Goal: Information Seeking & Learning: Learn about a topic

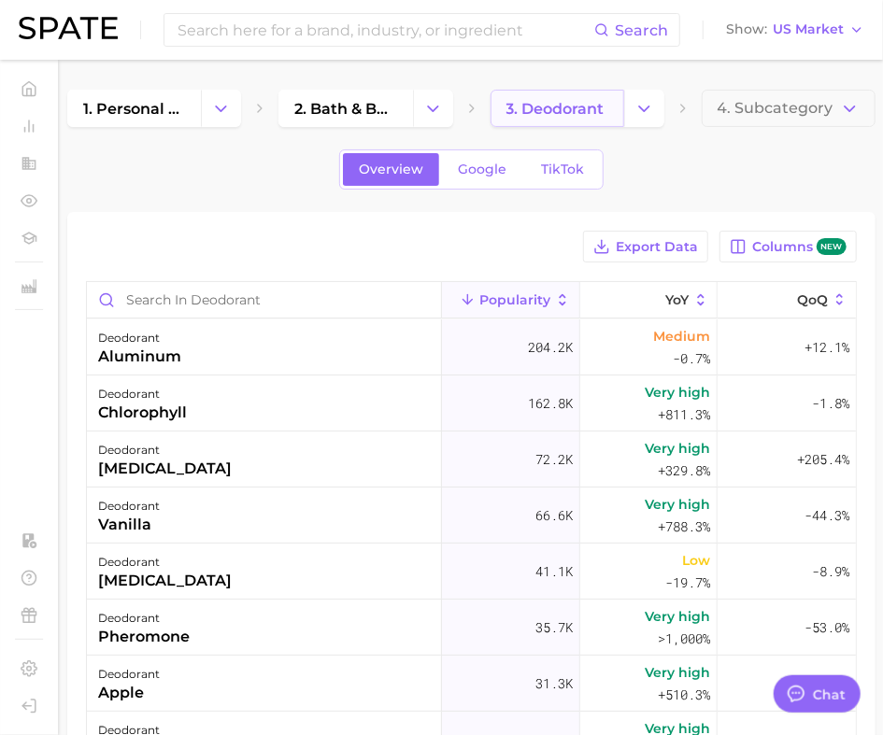
click at [545, 109] on span "3. deodorant" at bounding box center [555, 109] width 98 height 18
click at [639, 103] on icon "Change Category" at bounding box center [644, 109] width 20 height 20
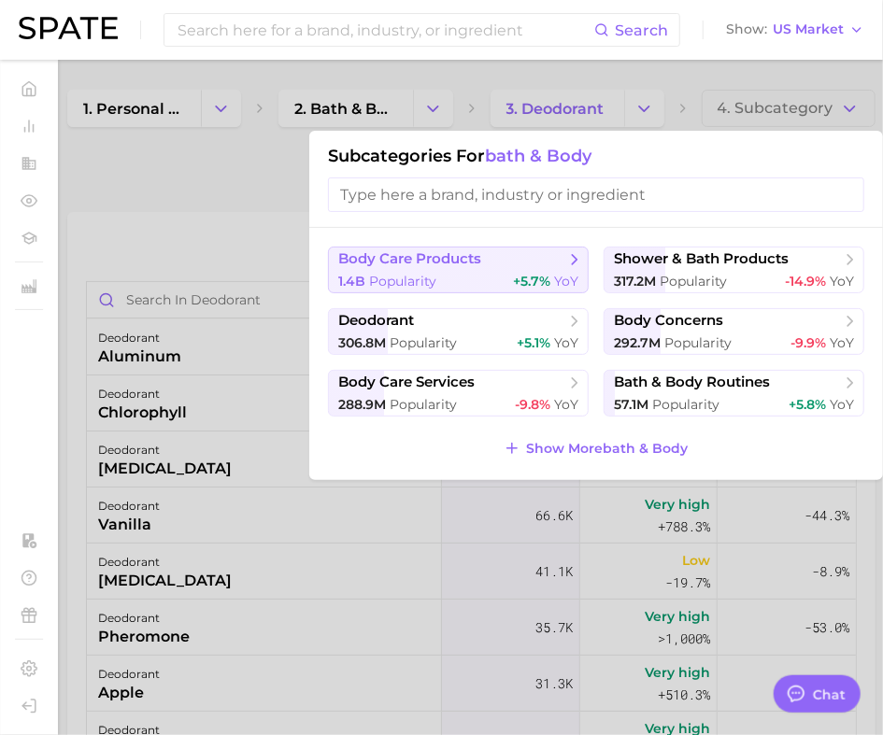
click at [459, 266] on span "body care products" at bounding box center [409, 259] width 143 height 18
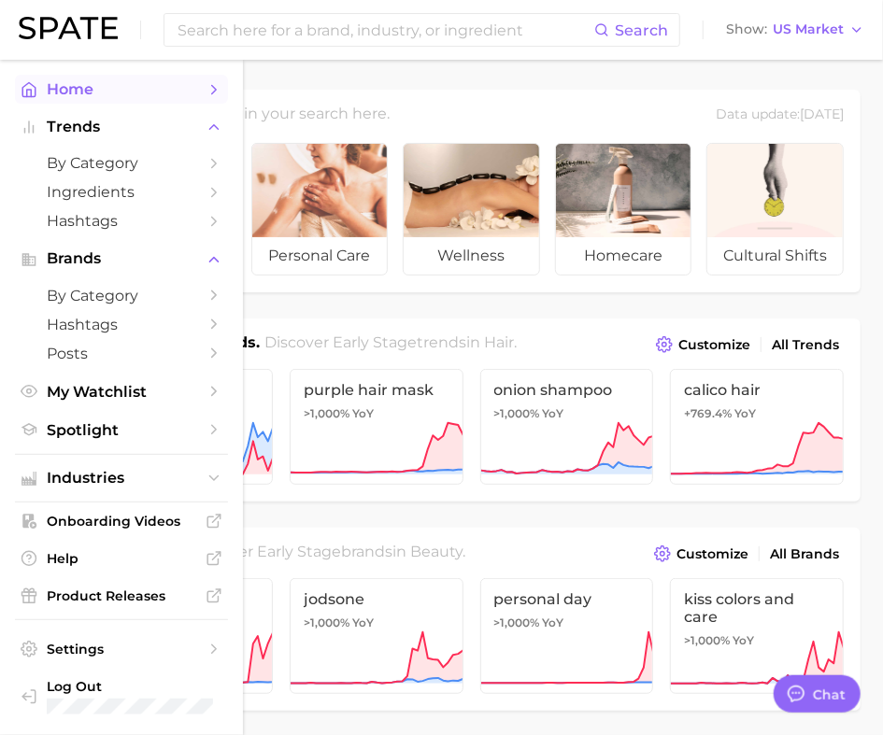
click at [64, 91] on span "Home" at bounding box center [121, 89] width 149 height 18
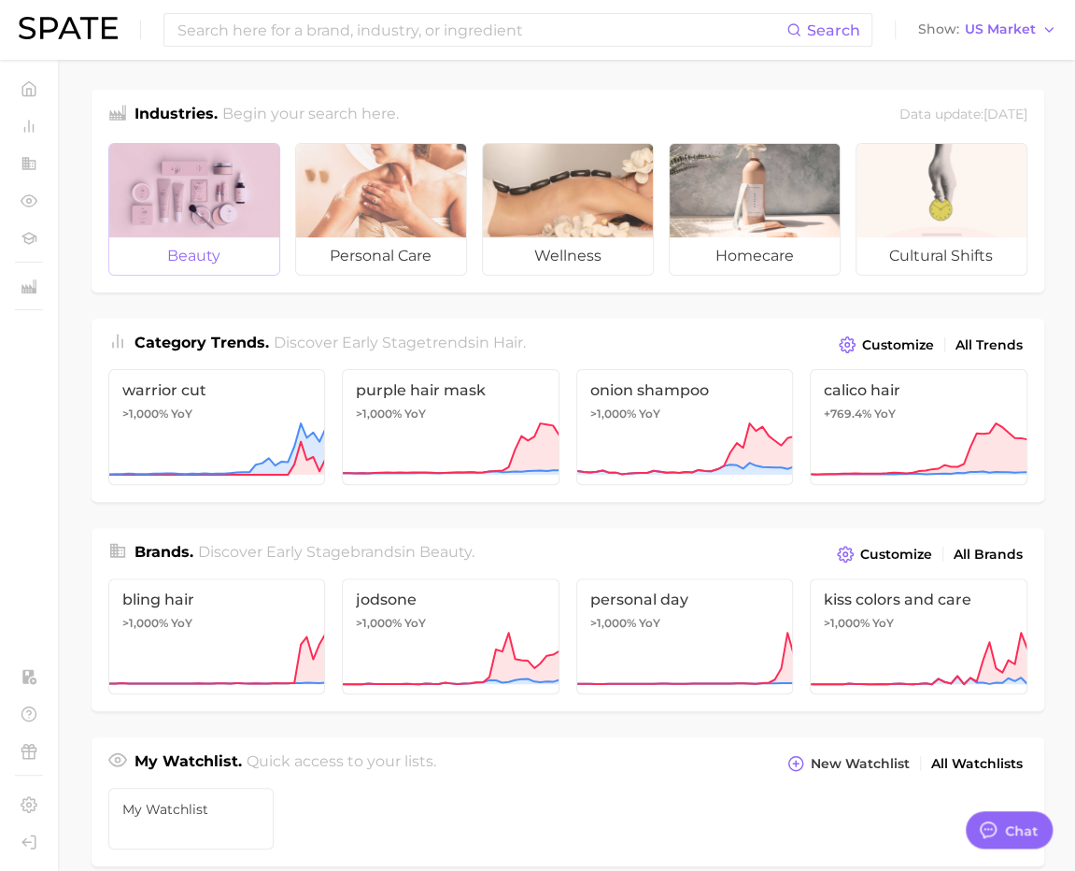
click at [261, 226] on div at bounding box center [194, 190] width 170 height 93
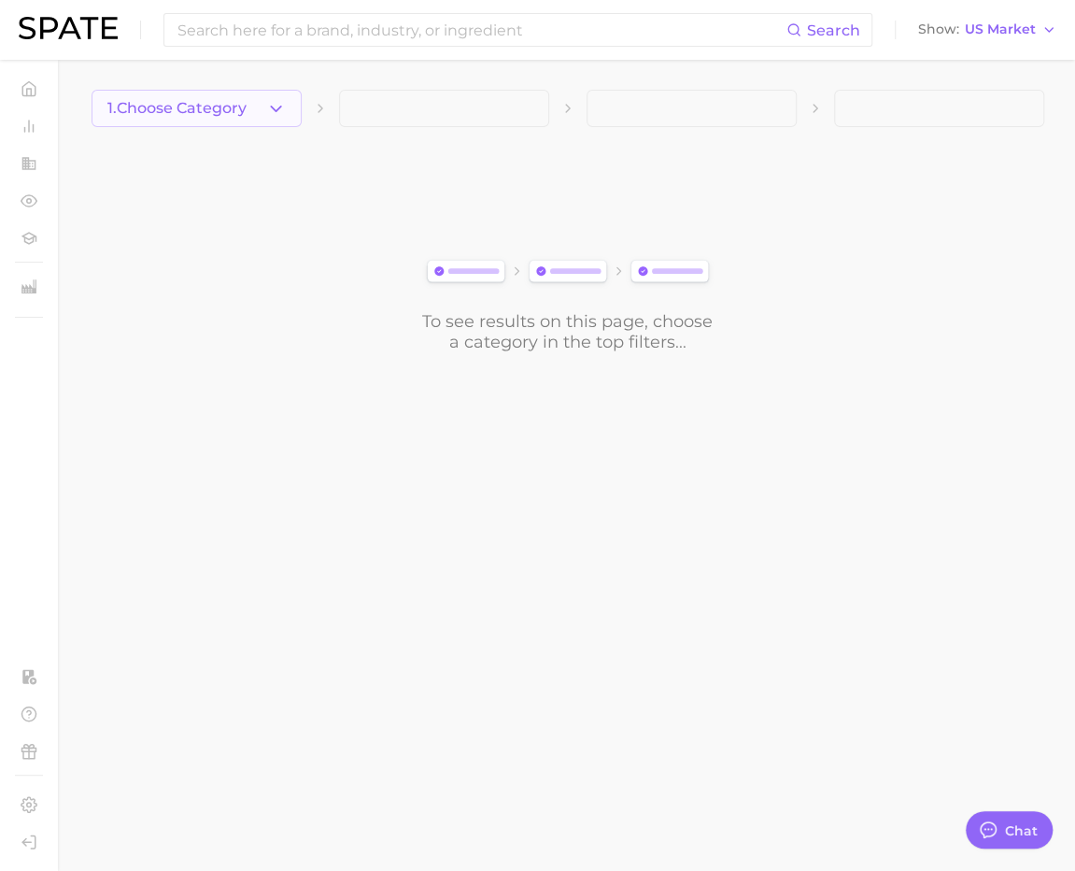
click at [147, 105] on span "1. Choose Category" at bounding box center [176, 108] width 139 height 17
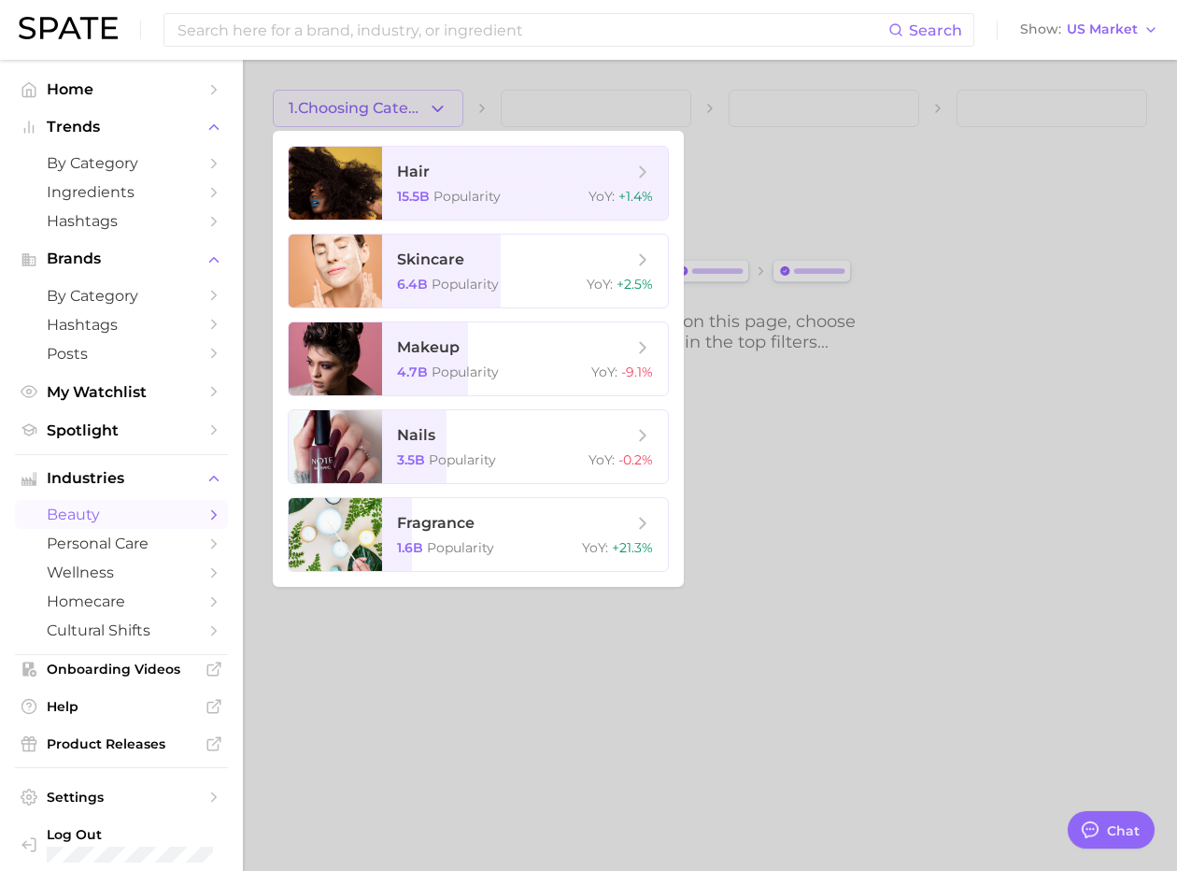
click at [424, 107] on div at bounding box center [588, 435] width 1177 height 871
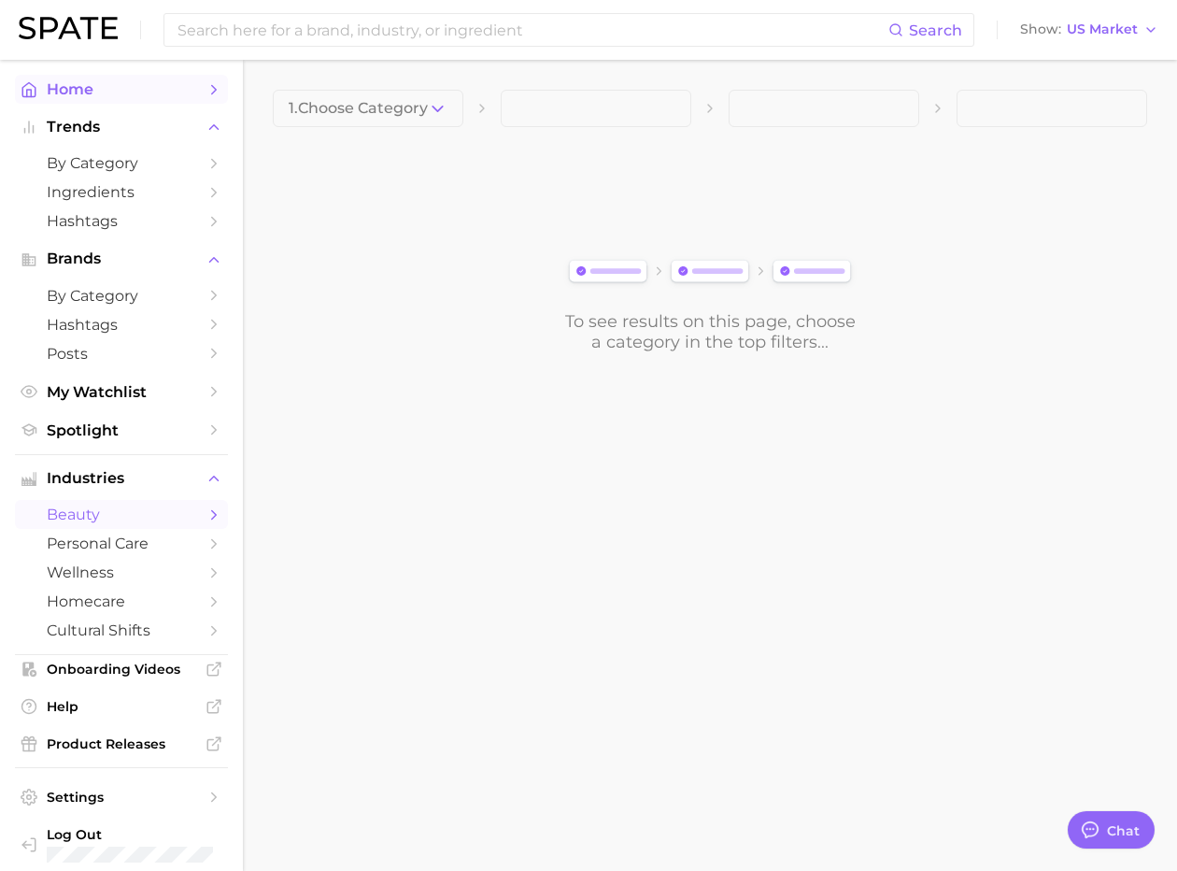
click at [168, 82] on span "Home" at bounding box center [121, 89] width 149 height 18
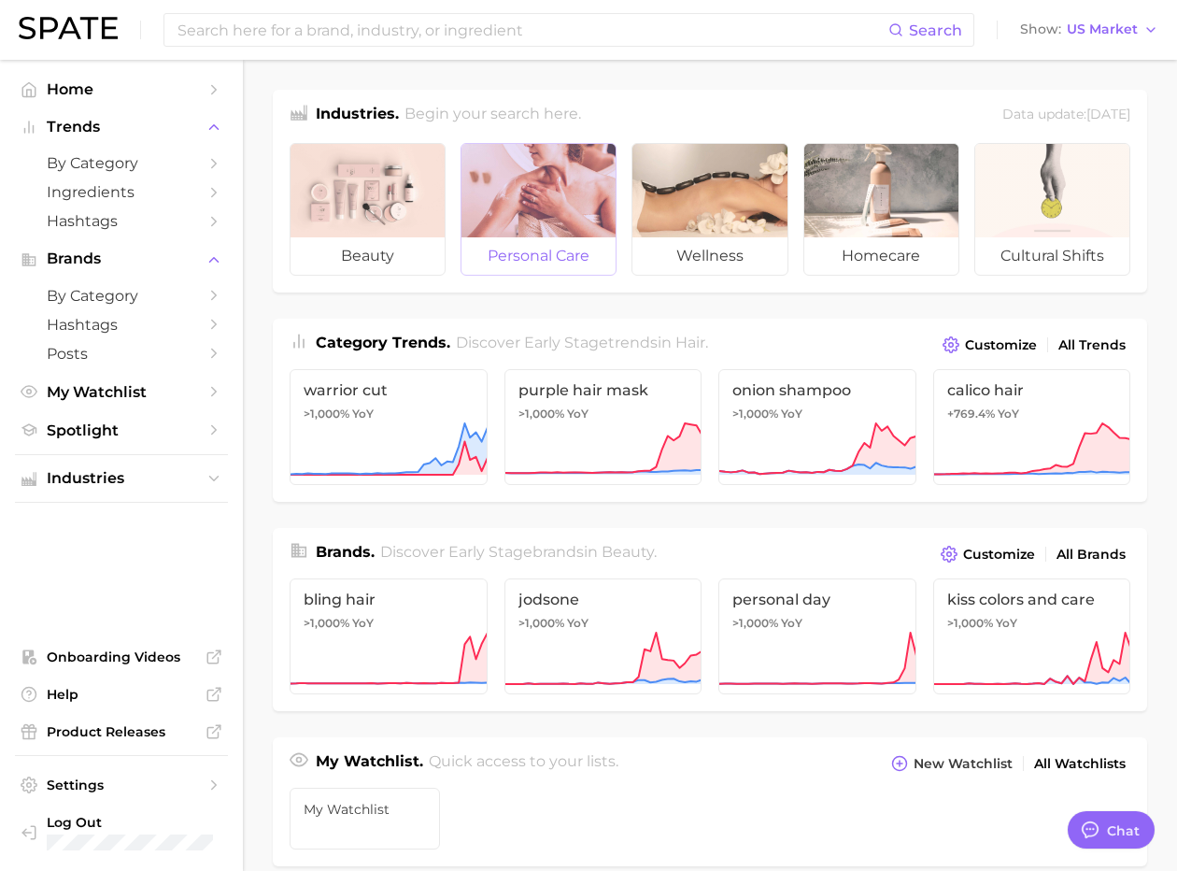
click at [590, 195] on div at bounding box center [539, 190] width 154 height 93
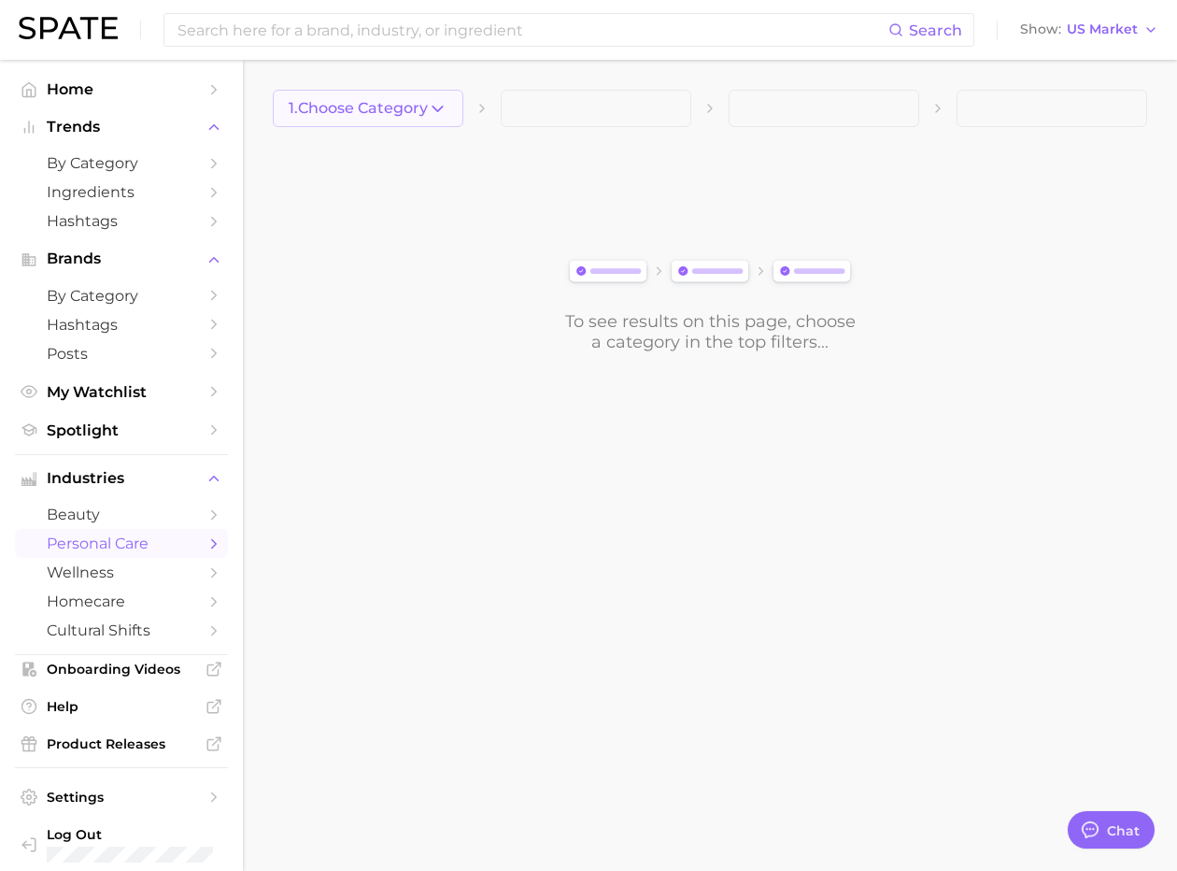
click at [434, 109] on icon "button" at bounding box center [438, 109] width 20 height 20
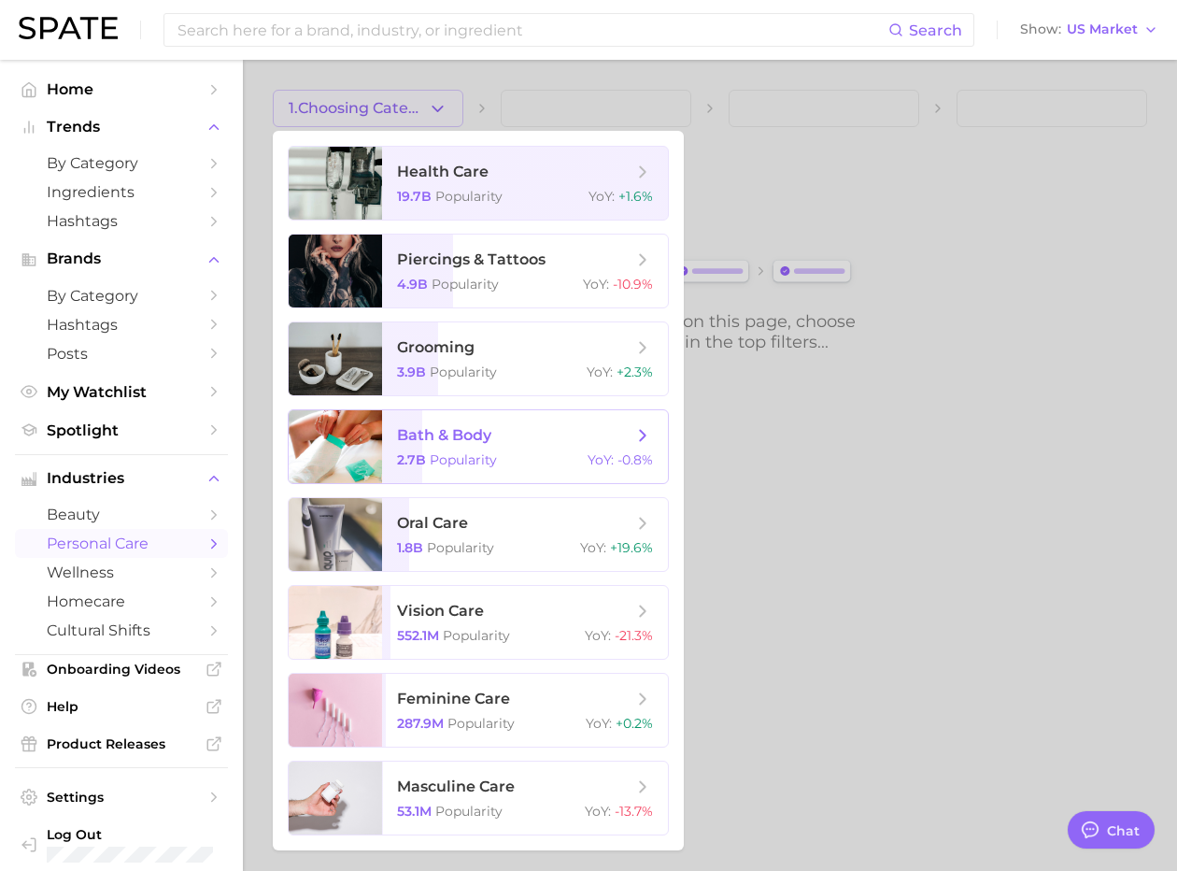
click at [478, 440] on span "bath & body" at bounding box center [444, 435] width 94 height 18
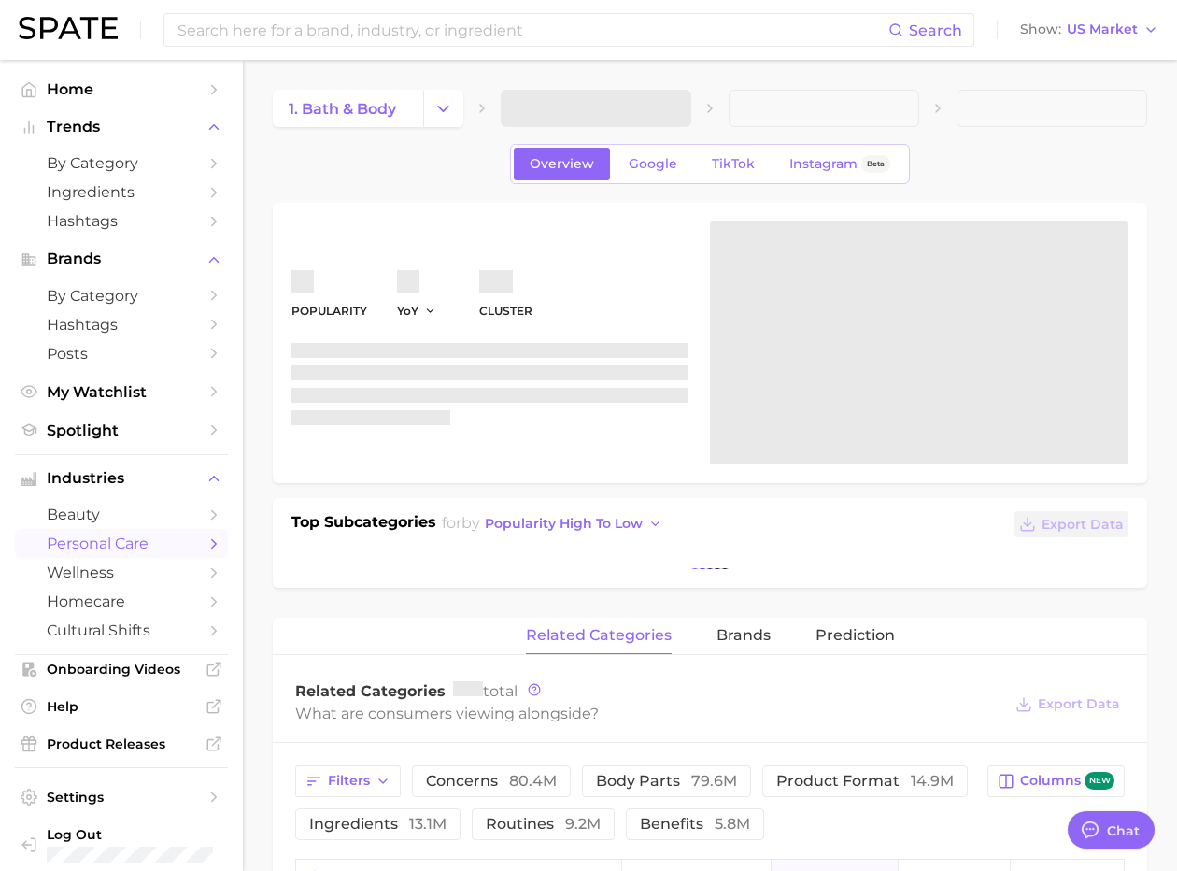
type textarea "x"
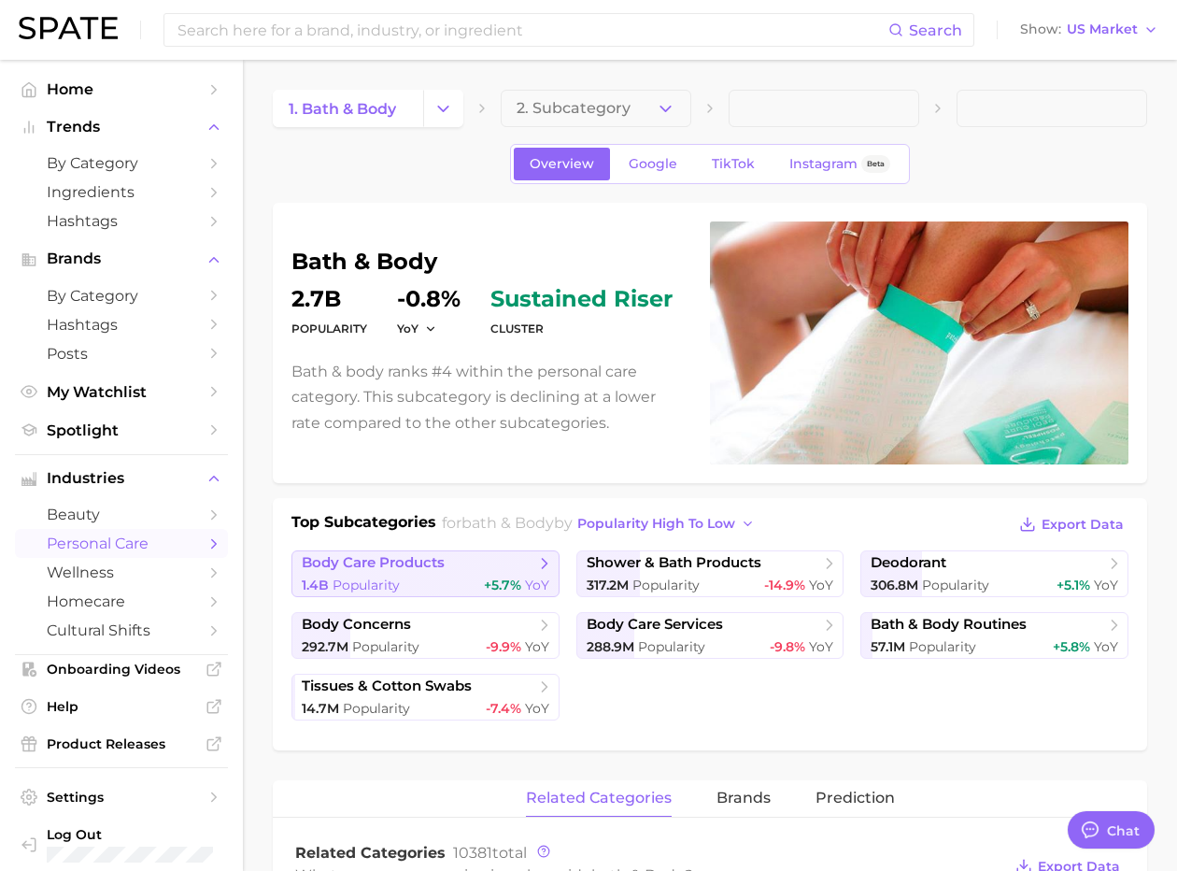
click at [420, 559] on span "body care products" at bounding box center [373, 563] width 143 height 18
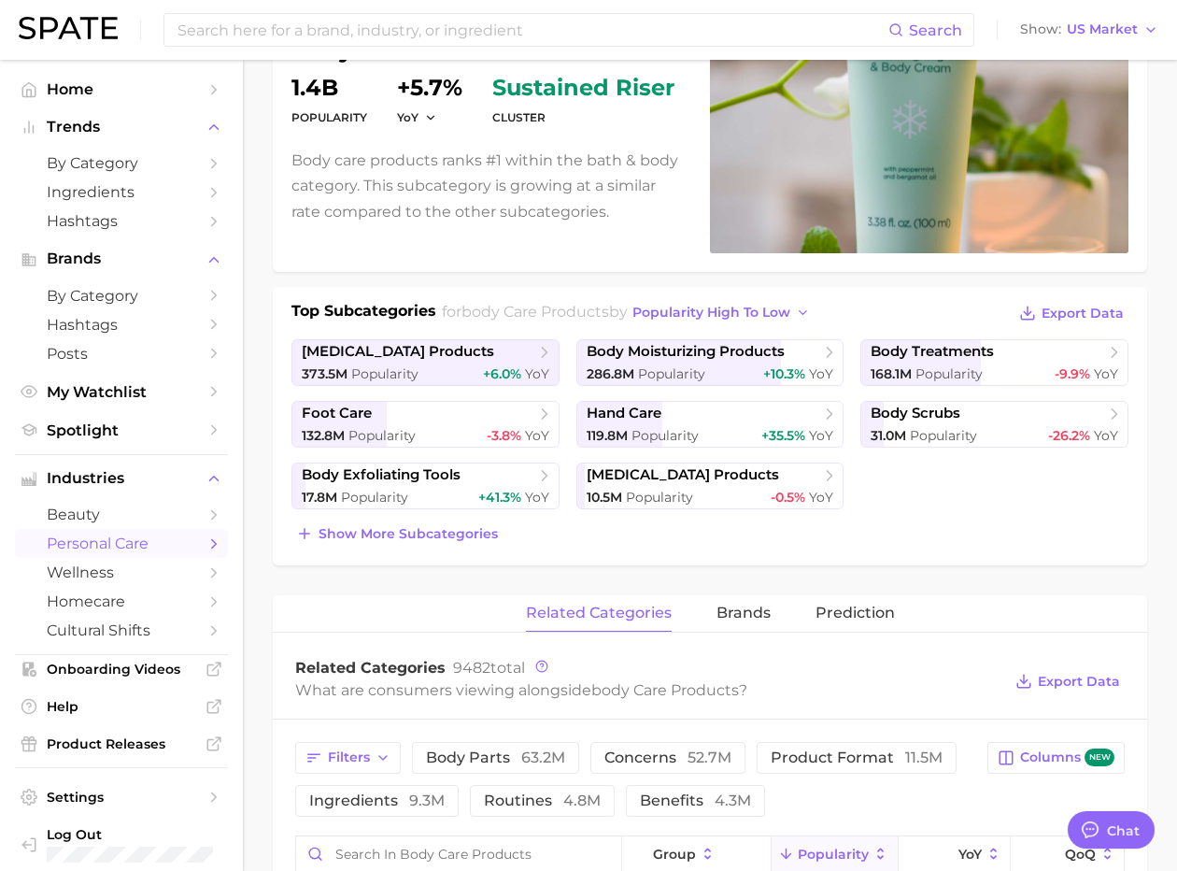
scroll to position [192, 0]
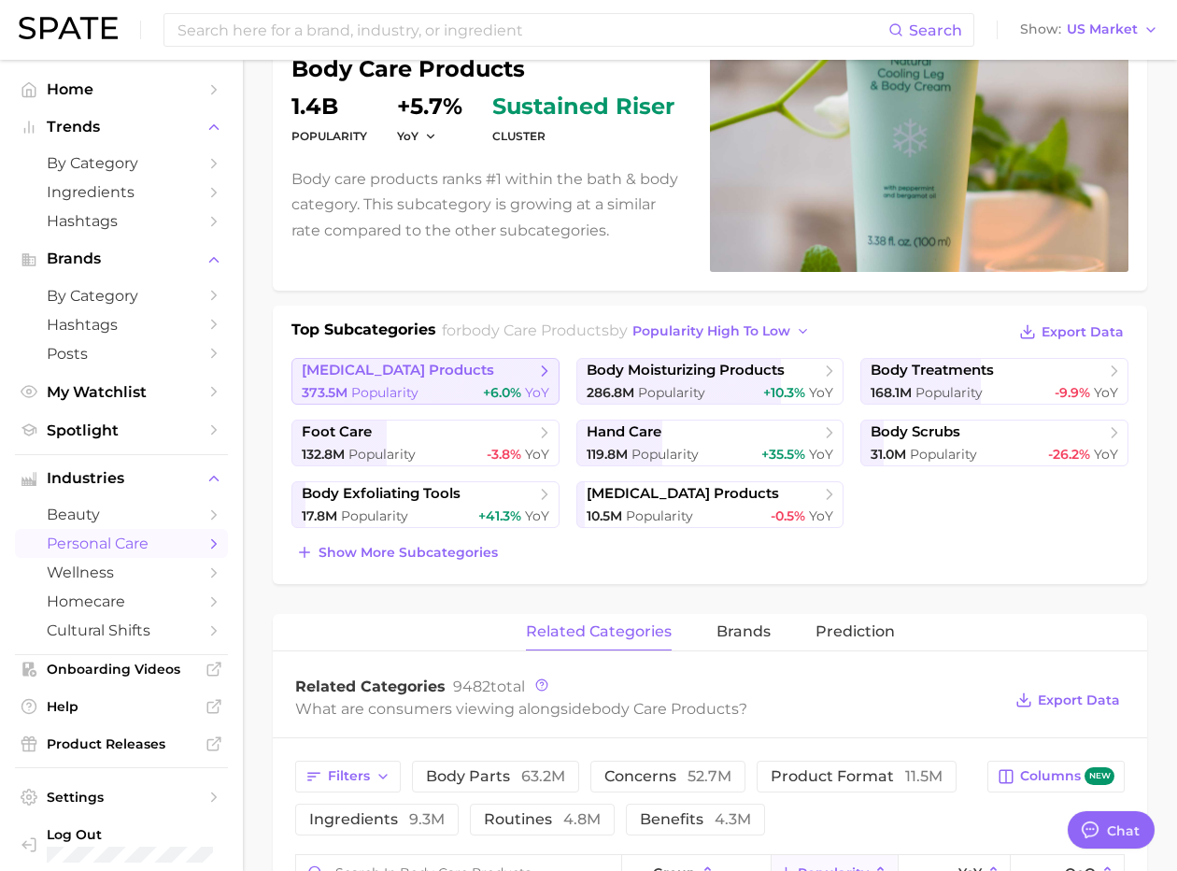
click at [450, 388] on div "373.5m Popularity +6.0% YoY" at bounding box center [426, 393] width 248 height 18
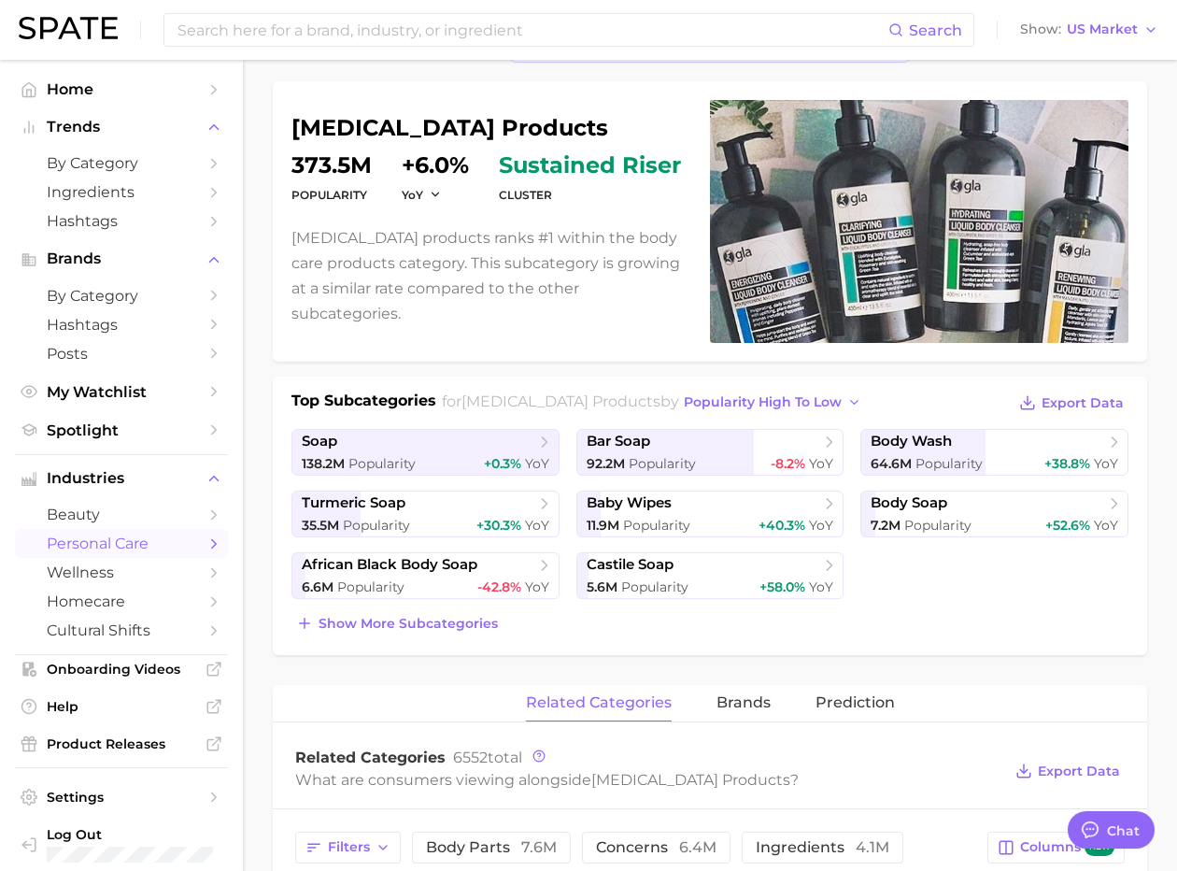
scroll to position [136, 0]
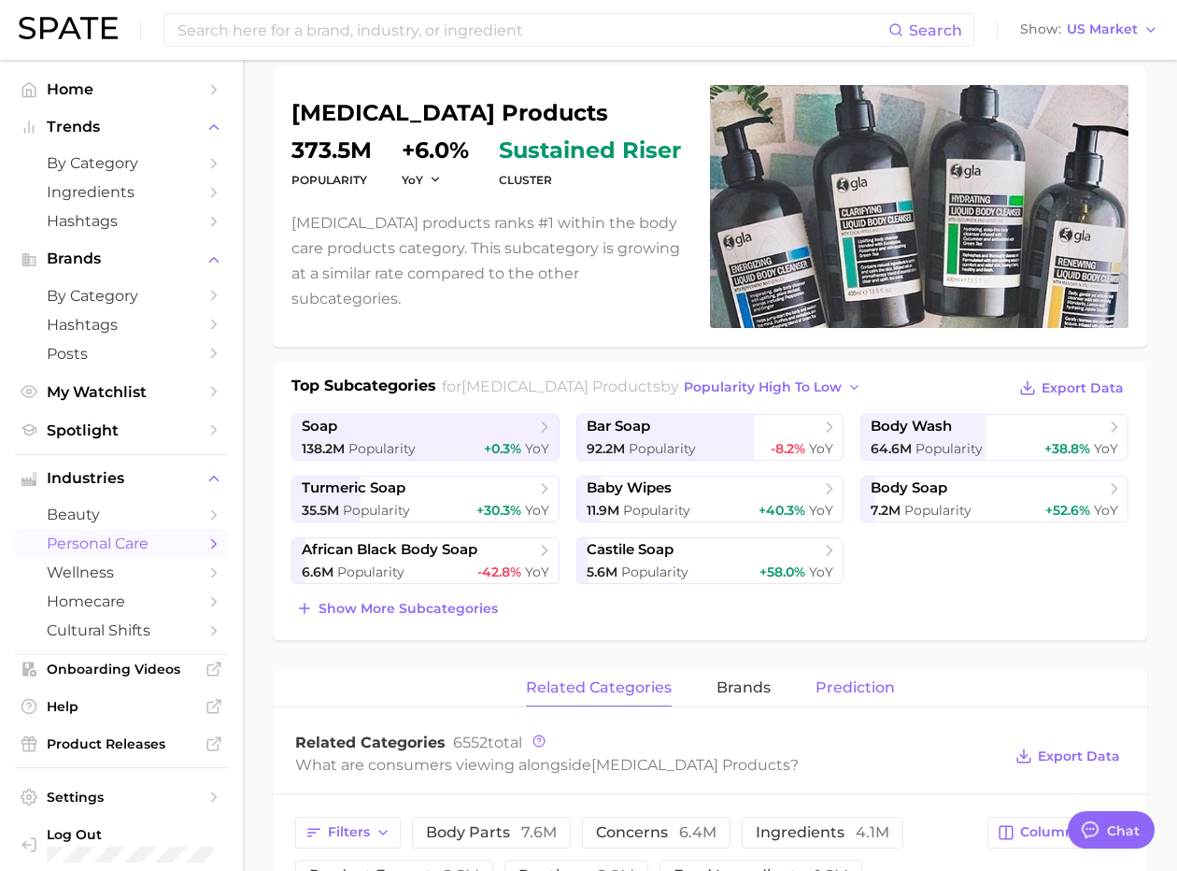
click at [848, 696] on button "Prediction" at bounding box center [855, 688] width 79 height 36
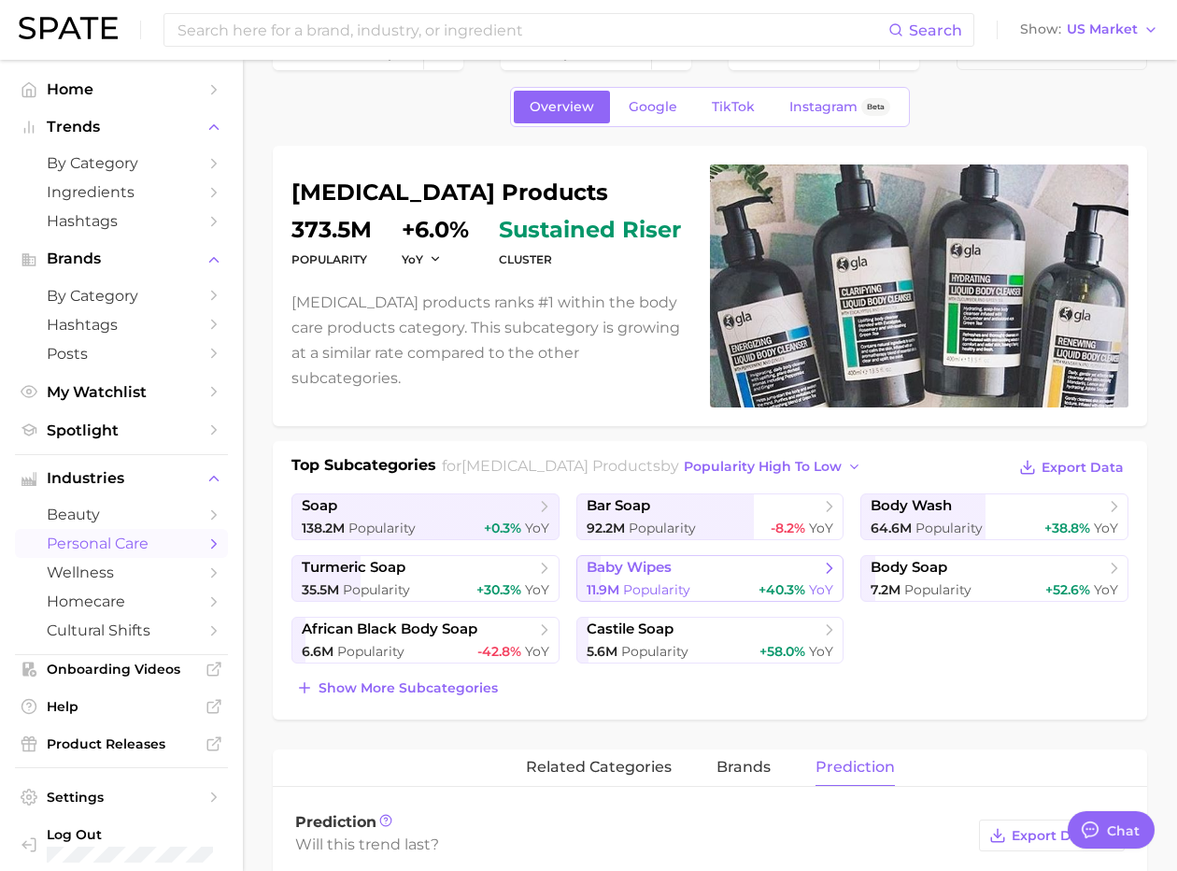
scroll to position [27, 0]
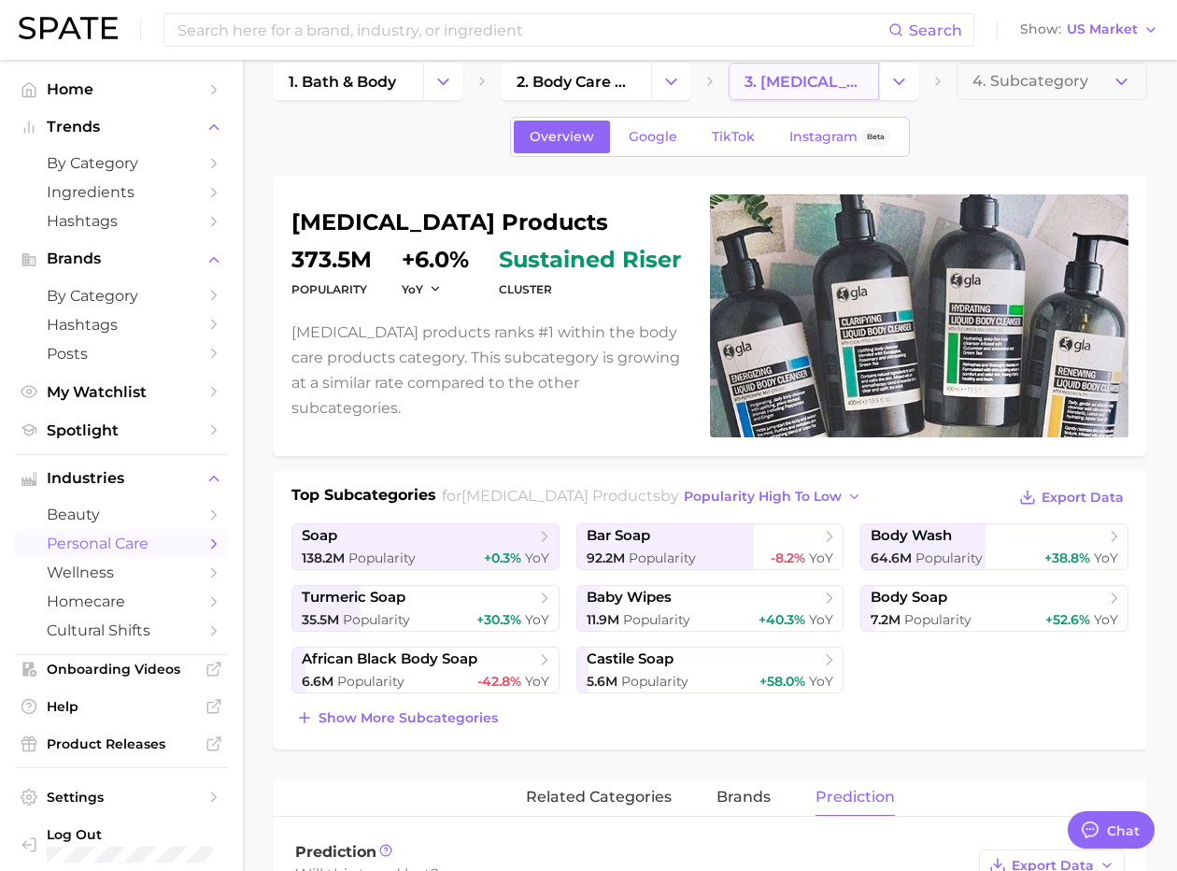
click at [793, 87] on span "3. body cleansing products" at bounding box center [804, 82] width 119 height 18
click at [882, 79] on icon "Change Category" at bounding box center [899, 82] width 20 height 20
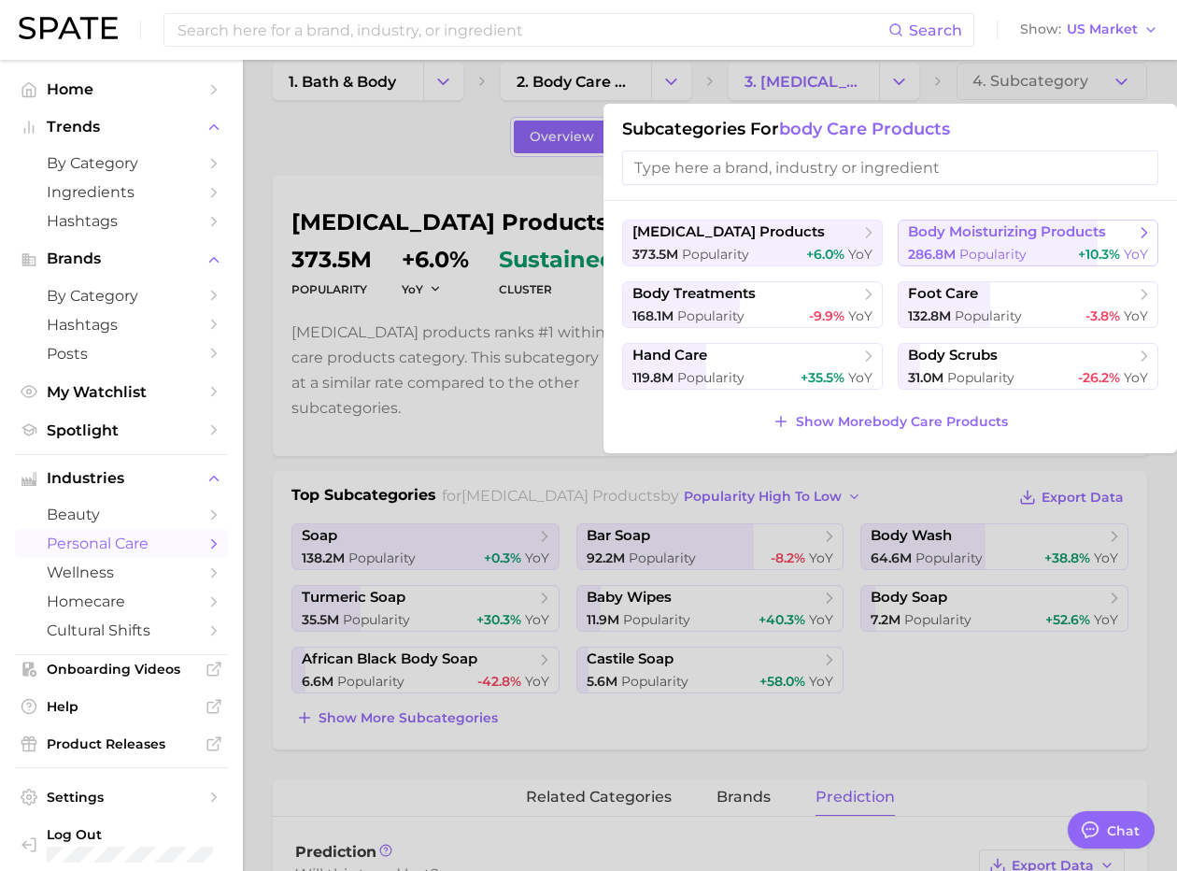
click at [882, 253] on span "Popularity" at bounding box center [993, 254] width 67 height 17
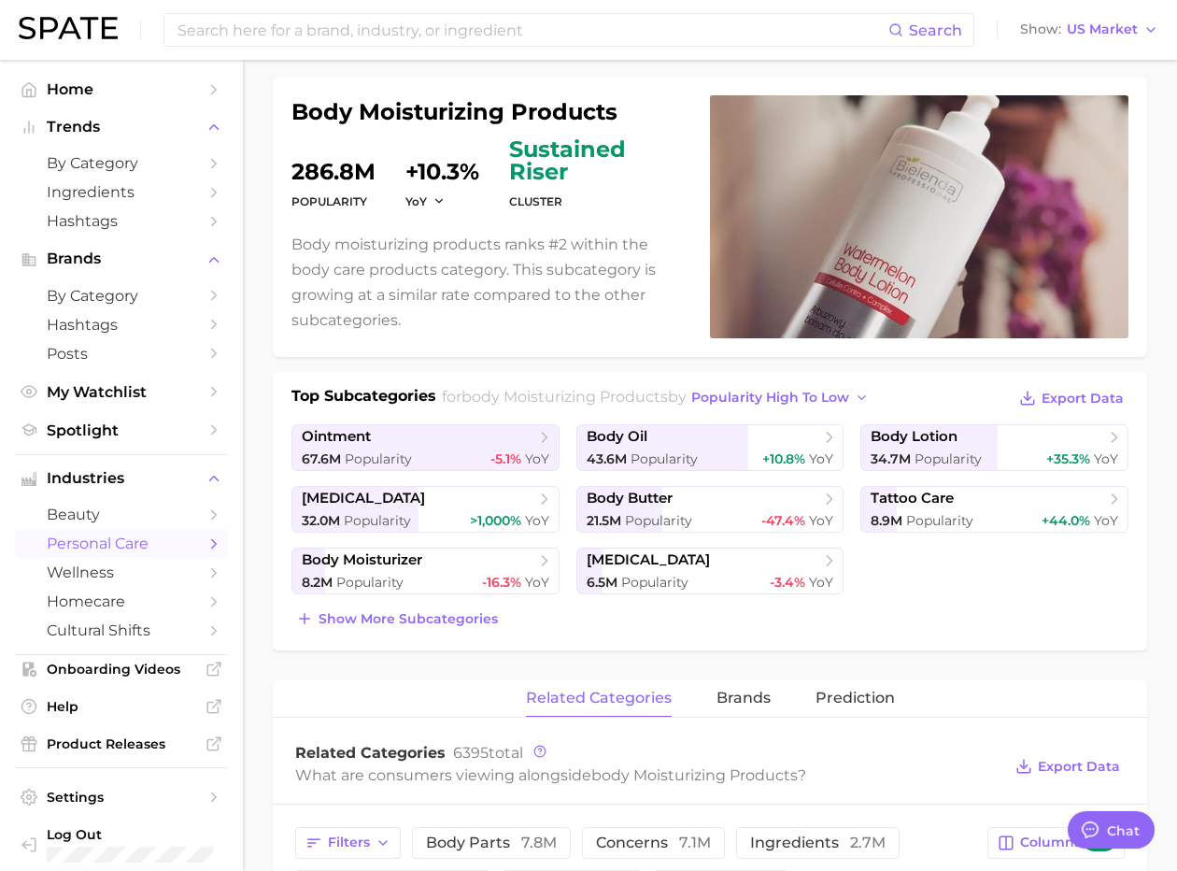
scroll to position [316, 0]
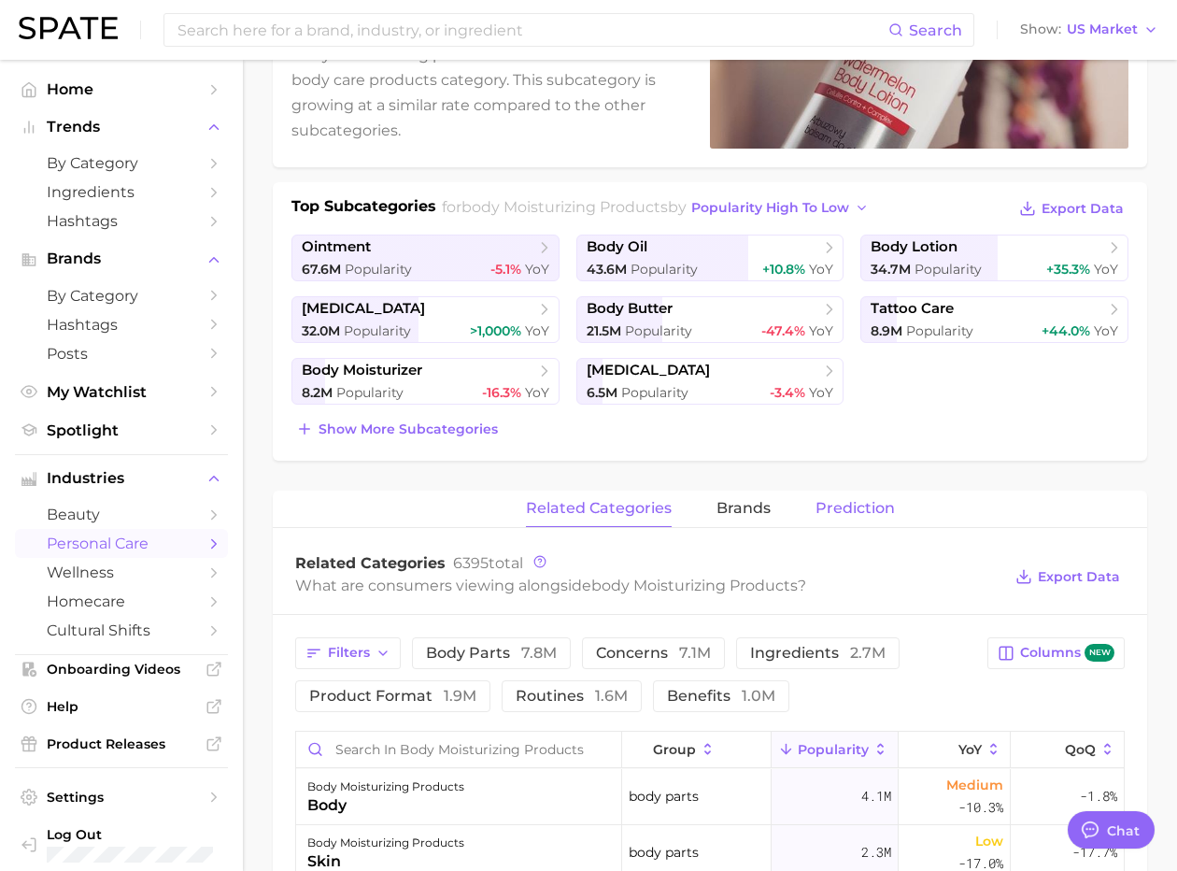
click at [851, 503] on span "Prediction" at bounding box center [855, 508] width 79 height 17
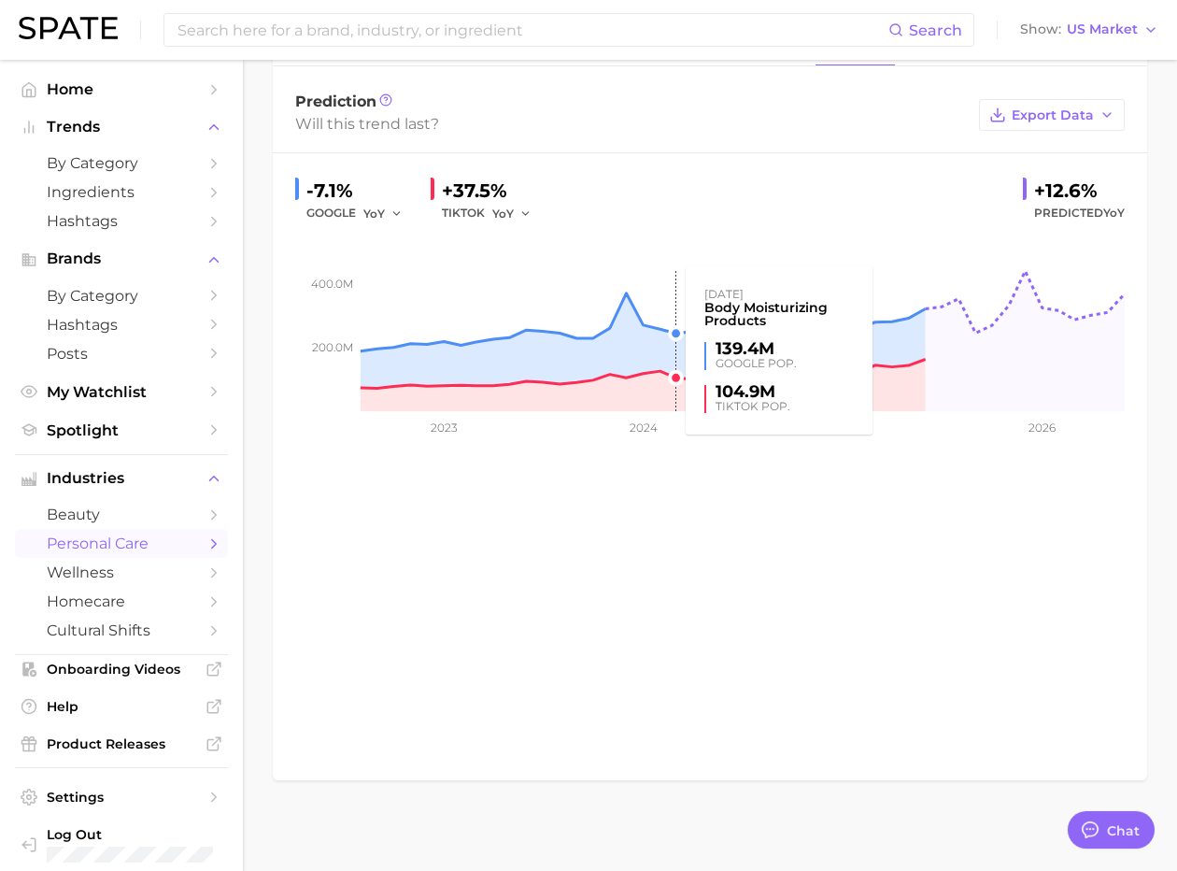
scroll to position [0, 0]
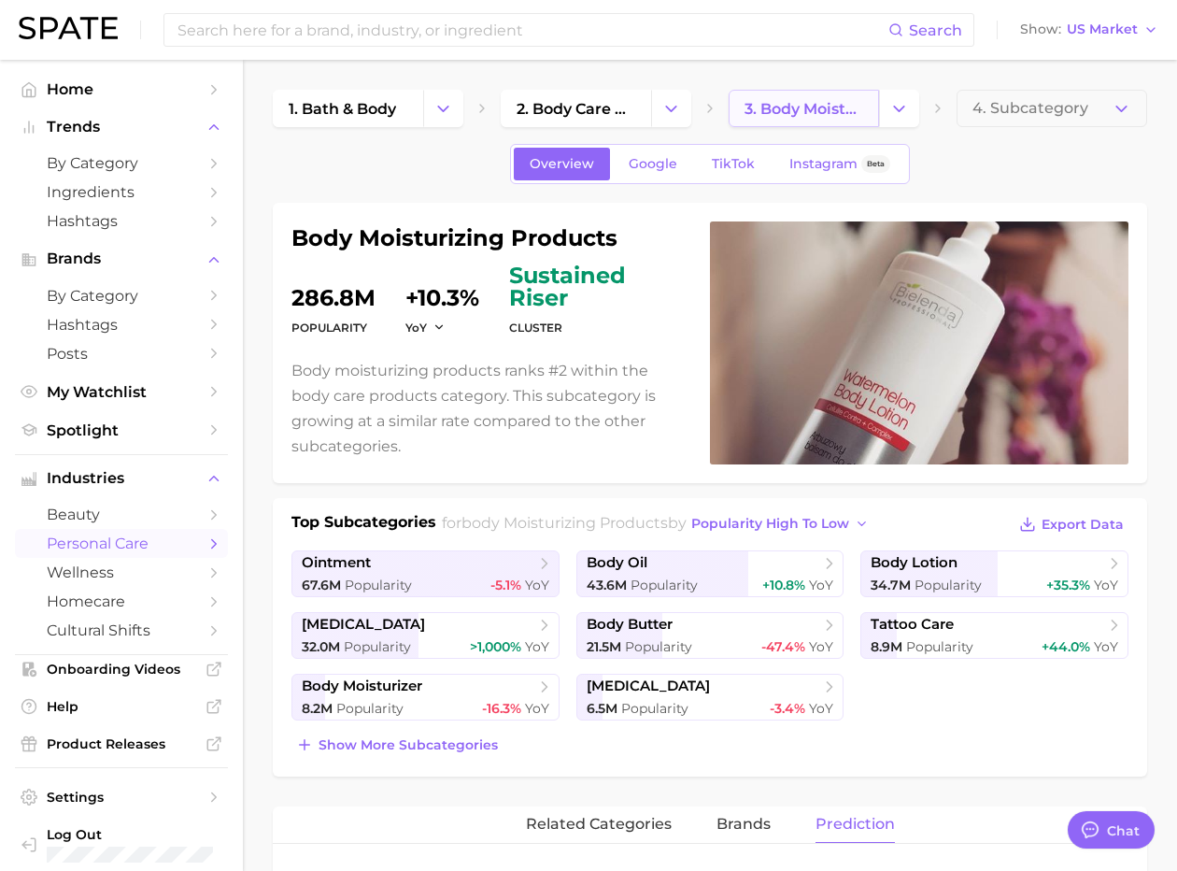
click at [755, 114] on span "3. body moisturizing products" at bounding box center [804, 109] width 119 height 18
click at [882, 104] on icon "Change Category" at bounding box center [899, 109] width 20 height 20
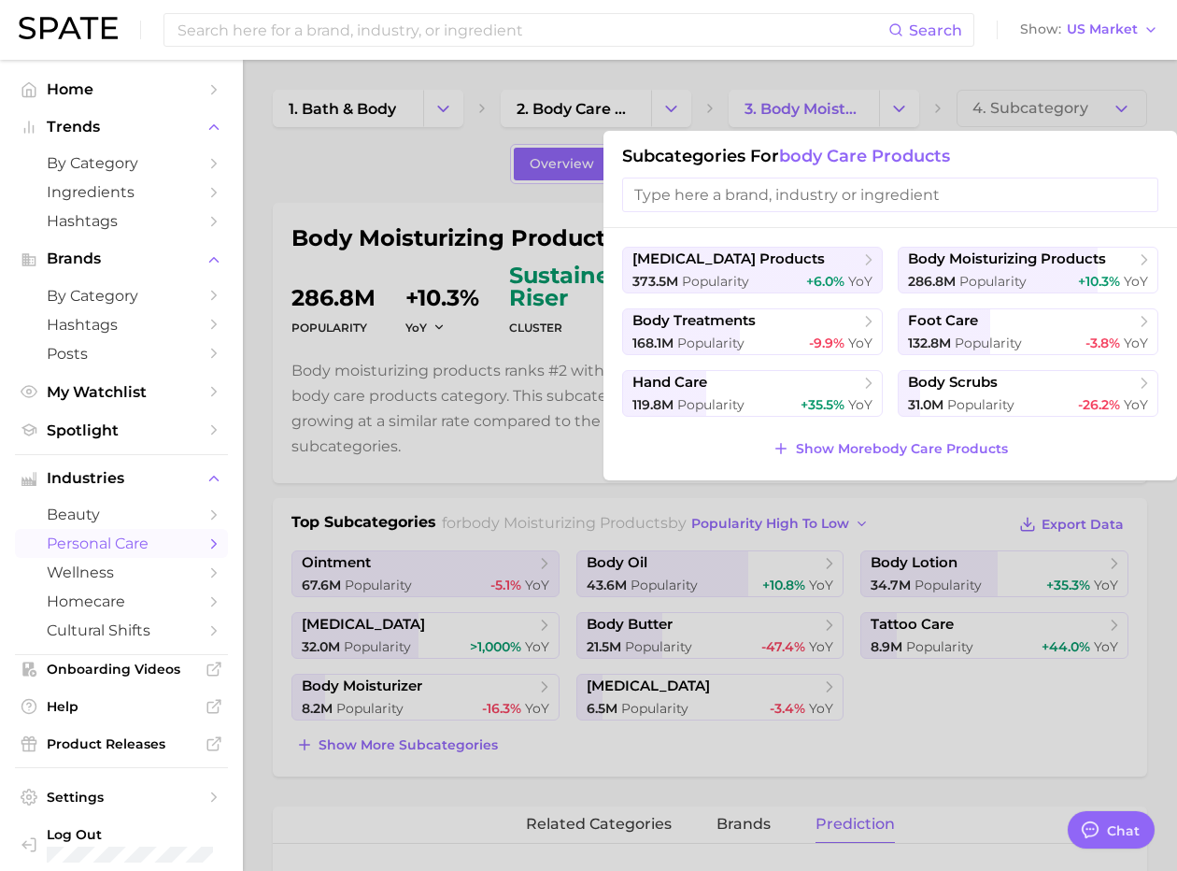
click at [637, 111] on div at bounding box center [588, 435] width 1177 height 871
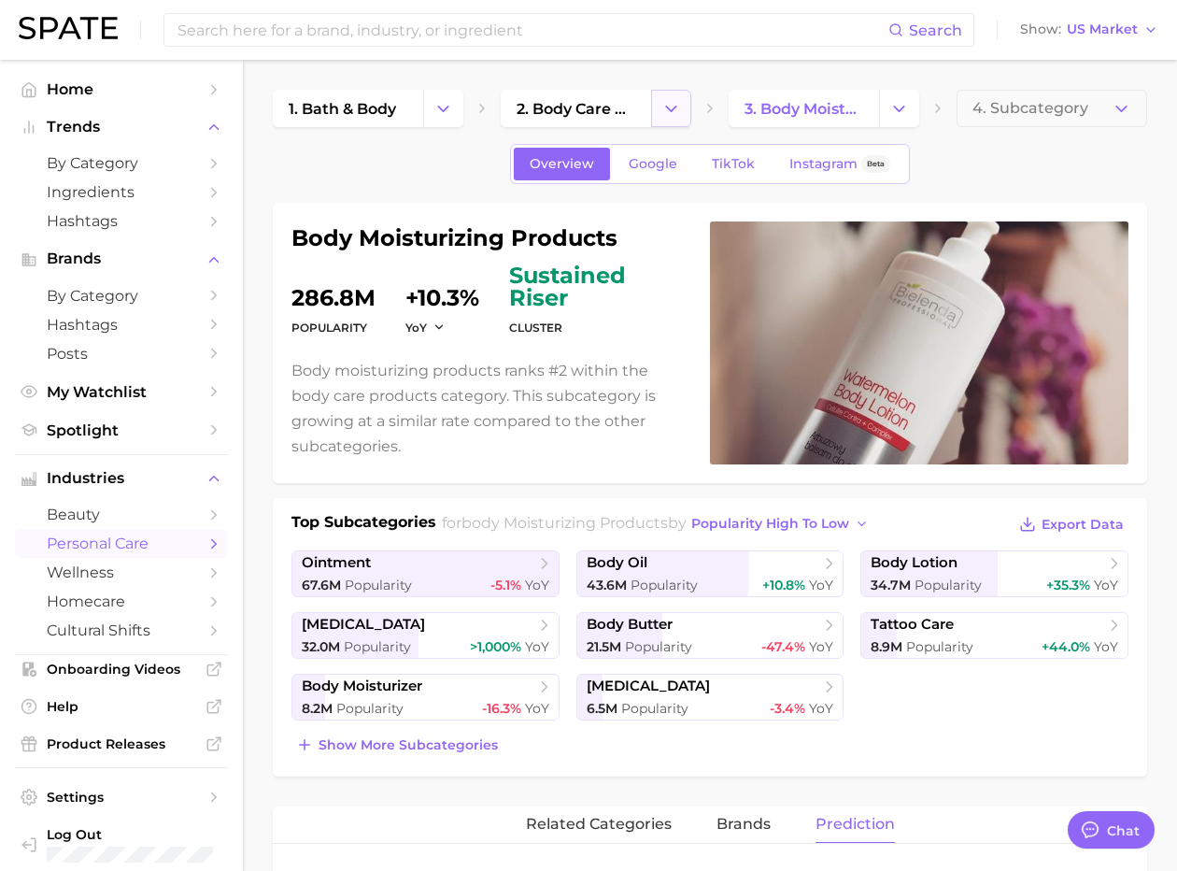
click at [657, 110] on button "Change Category" at bounding box center [671, 108] width 40 height 37
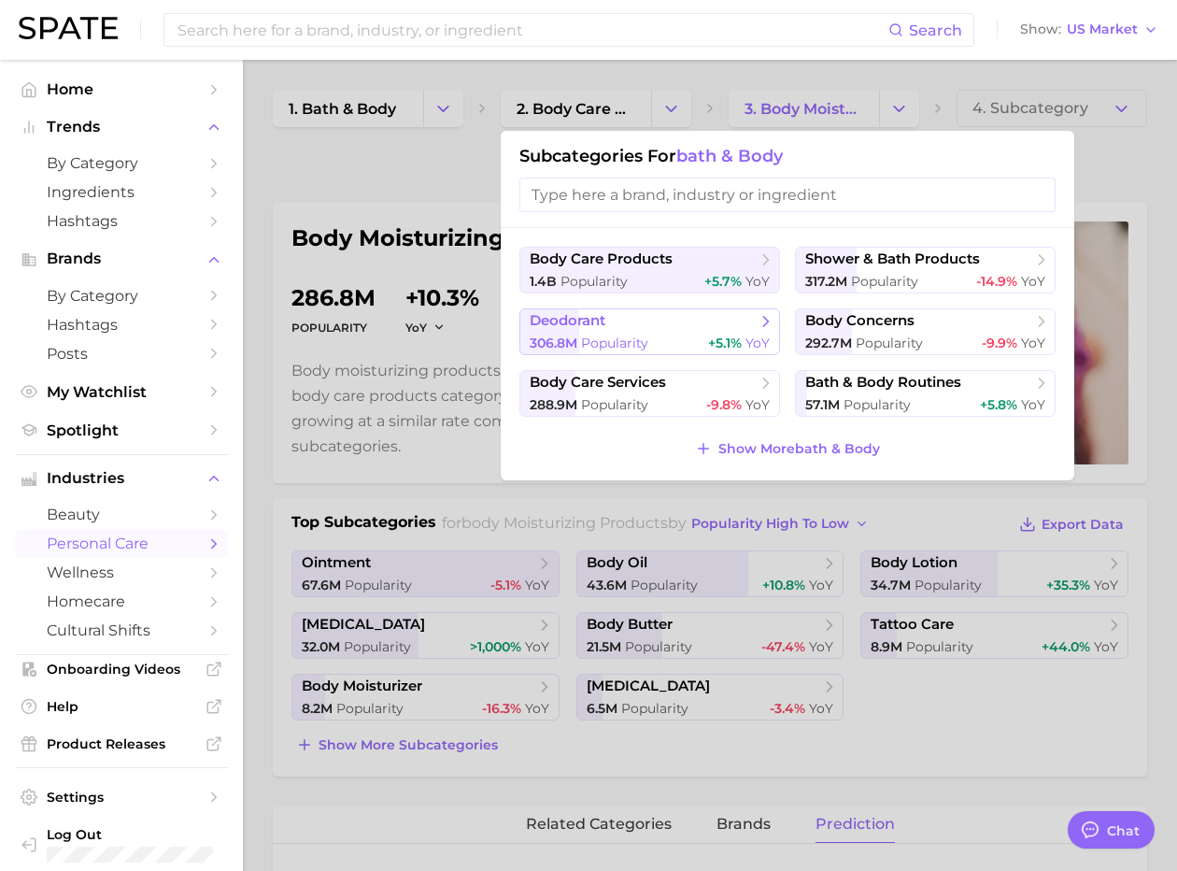
click at [647, 336] on span "Popularity" at bounding box center [614, 342] width 67 height 17
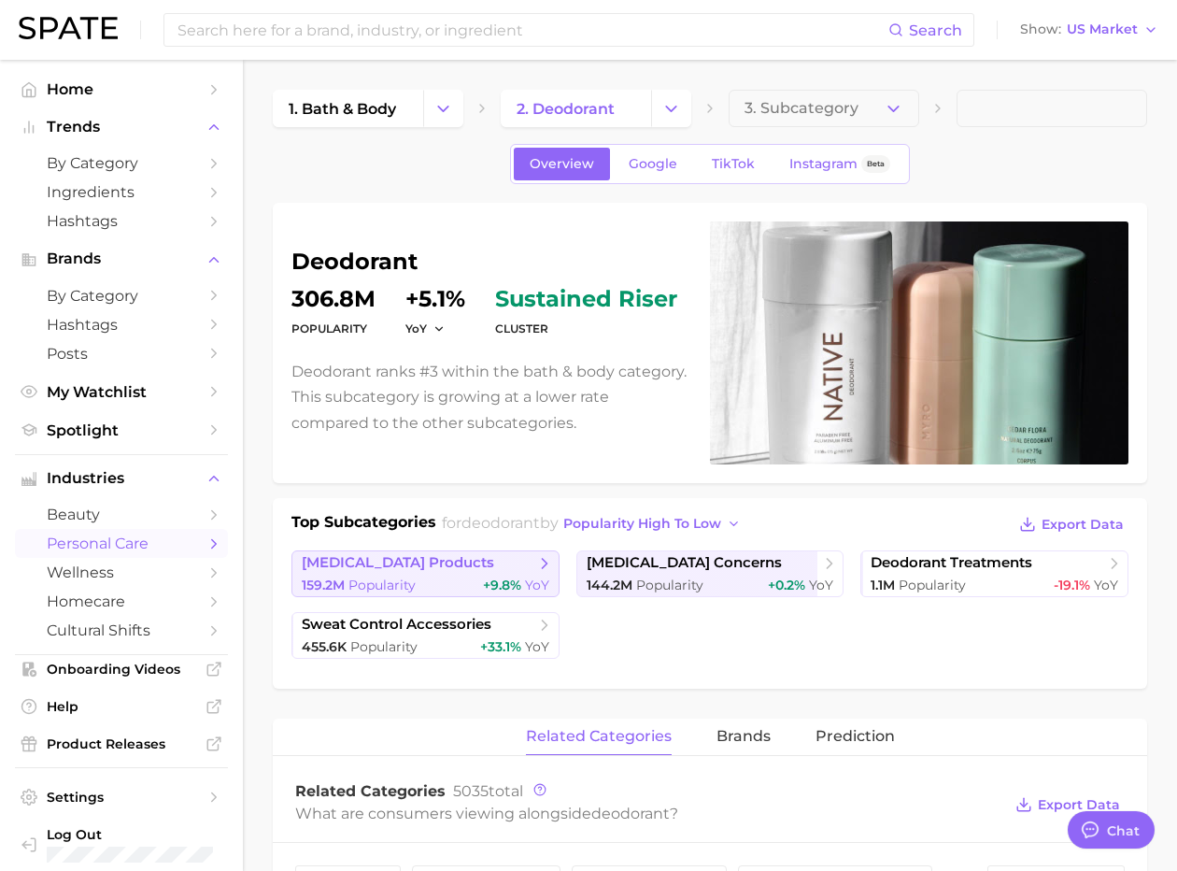
click at [443, 557] on span "antiperspirant products" at bounding box center [398, 563] width 192 height 18
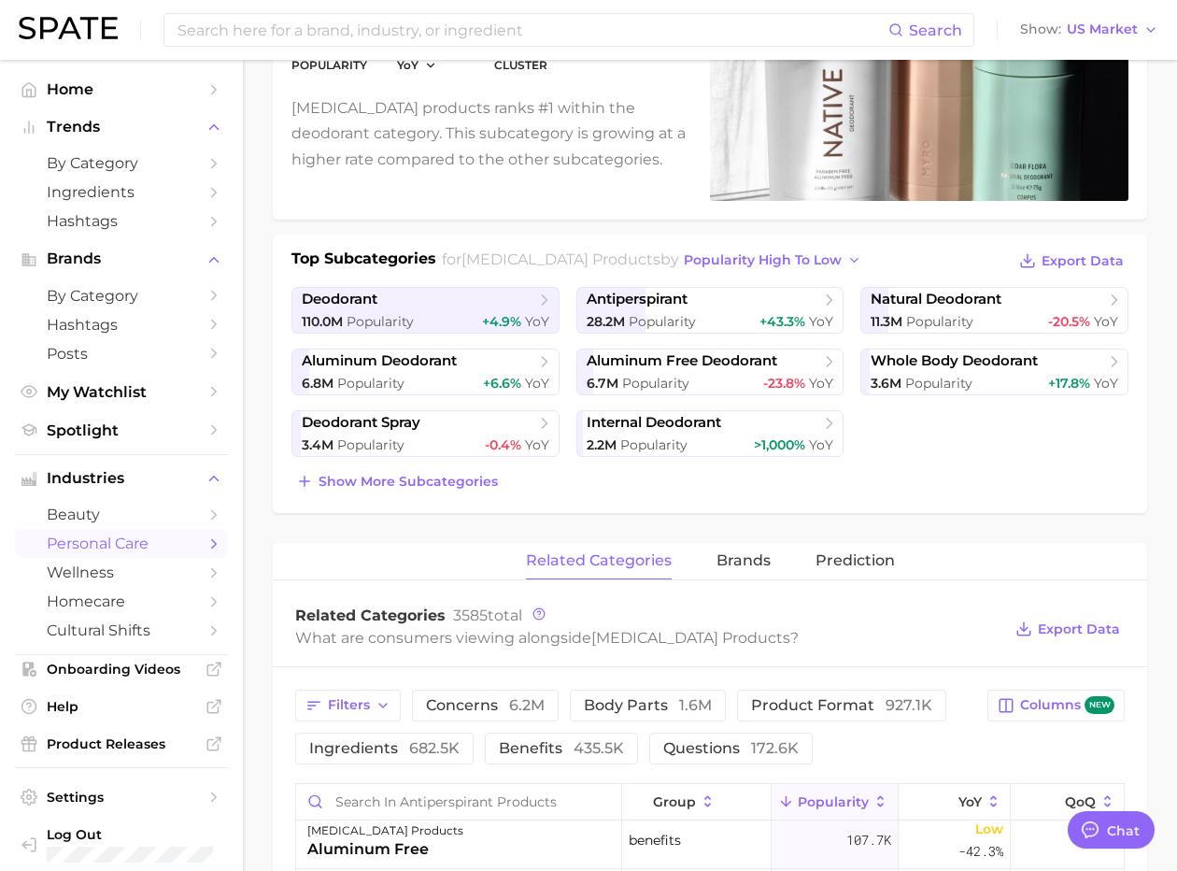
scroll to position [255, 0]
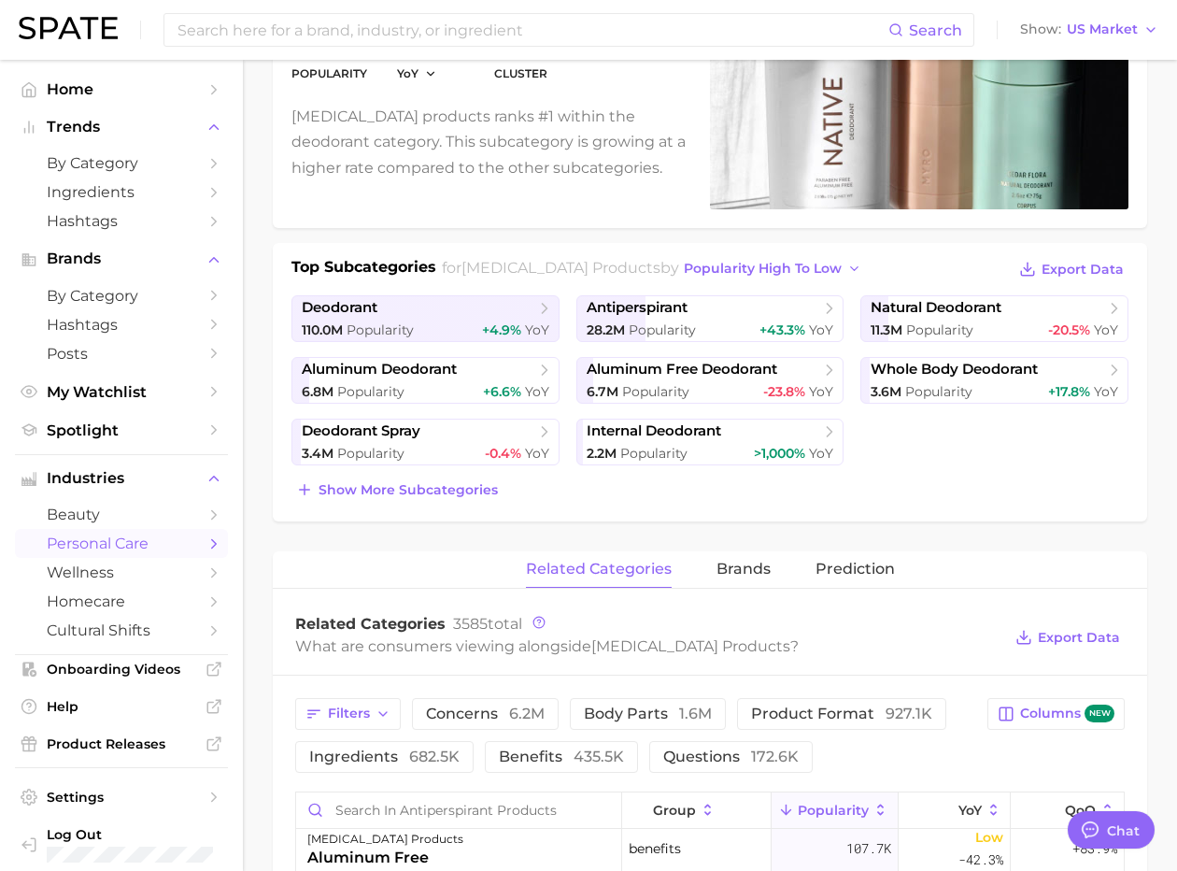
click at [882, 476] on div "Show more subcategories" at bounding box center [709, 489] width 837 height 26
click at [402, 555] on div "related categories brands Prediction" at bounding box center [710, 569] width 874 height 37
click at [390, 314] on span "deodorant" at bounding box center [419, 308] width 234 height 19
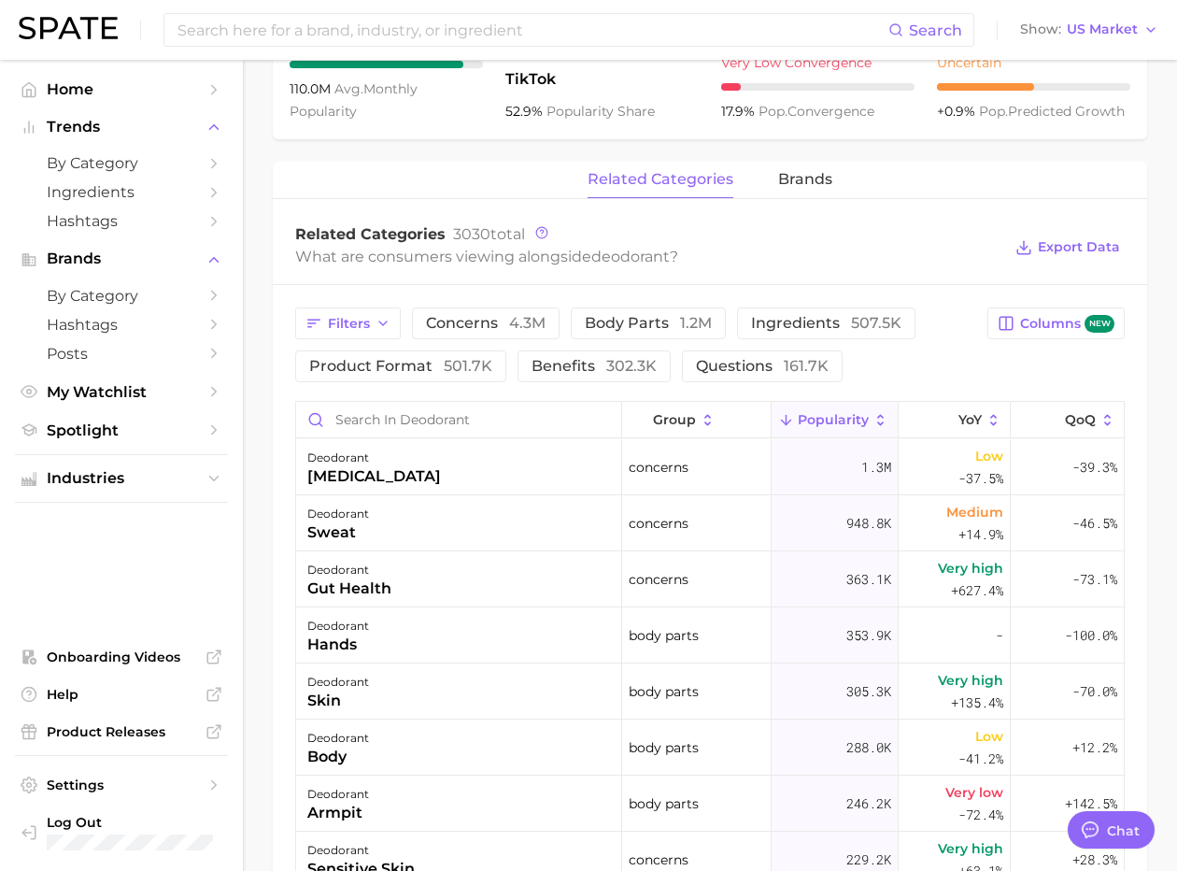
scroll to position [816, 0]
